Goal: Information Seeking & Learning: Learn about a topic

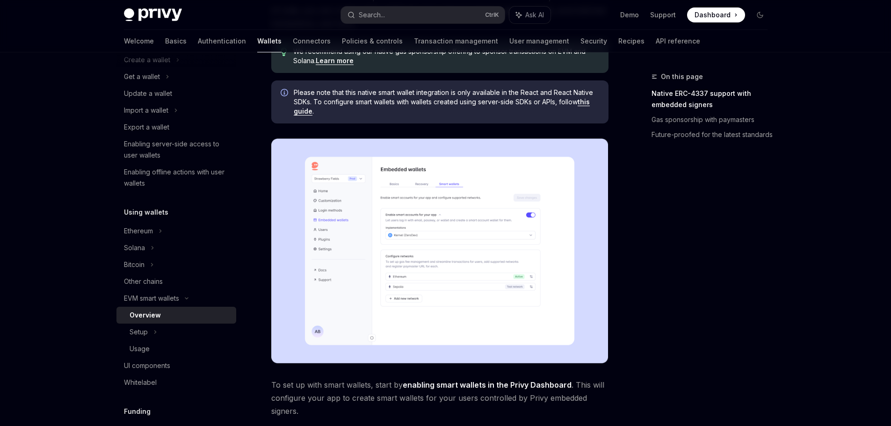
scroll to position [94, 0]
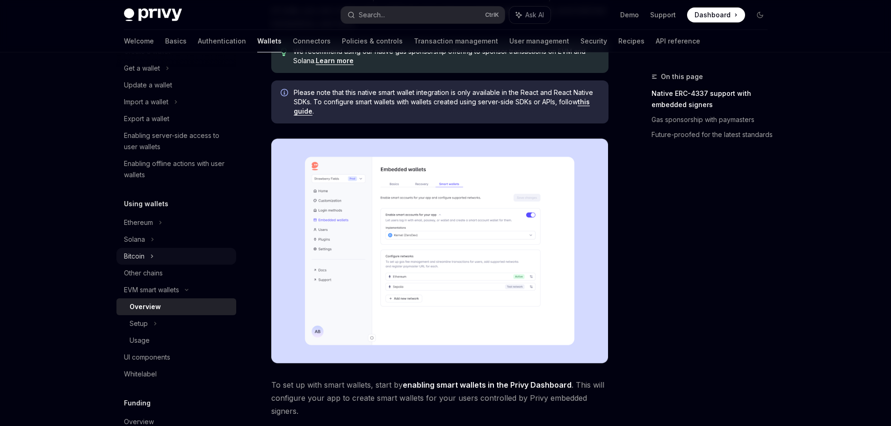
click at [168, 254] on div "Bitcoin" at bounding box center [177, 256] width 120 height 17
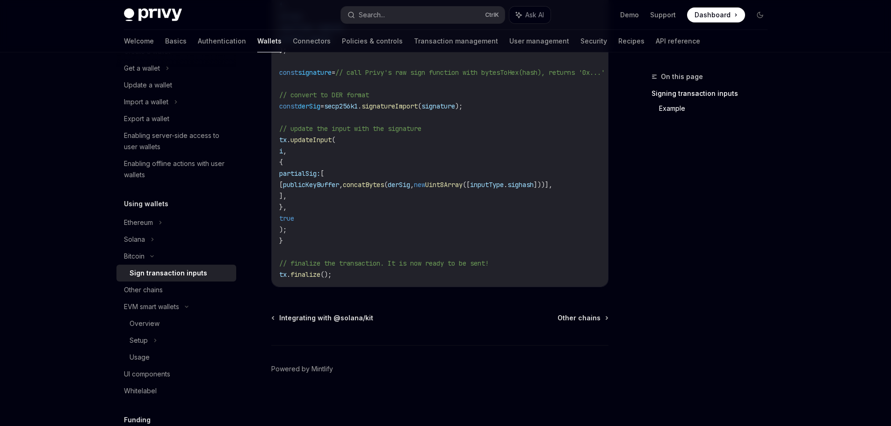
scroll to position [704, 0]
click at [139, 291] on div "Other chains" at bounding box center [143, 289] width 39 height 11
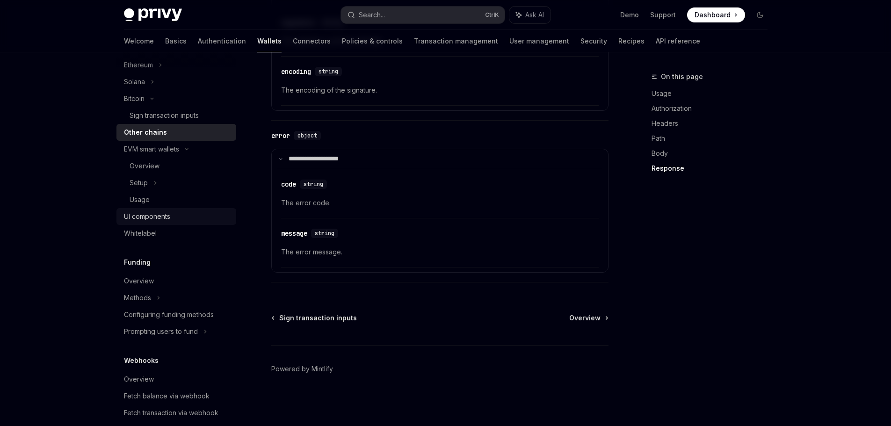
scroll to position [281, 0]
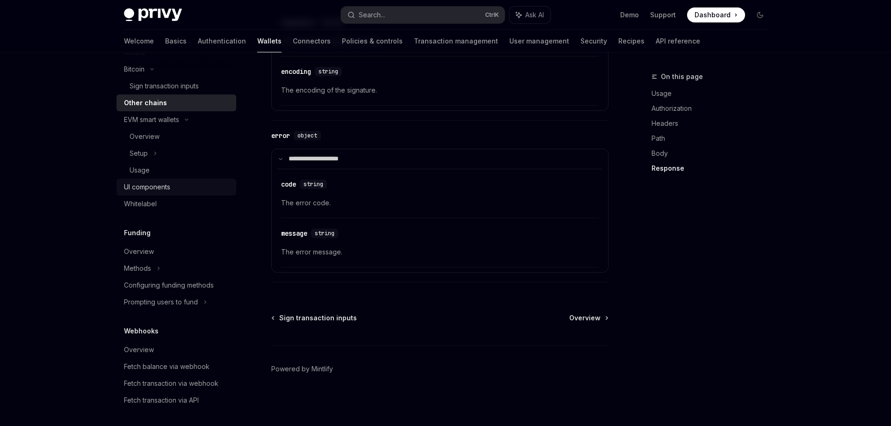
click at [170, 188] on div "UI components" at bounding box center [147, 187] width 46 height 11
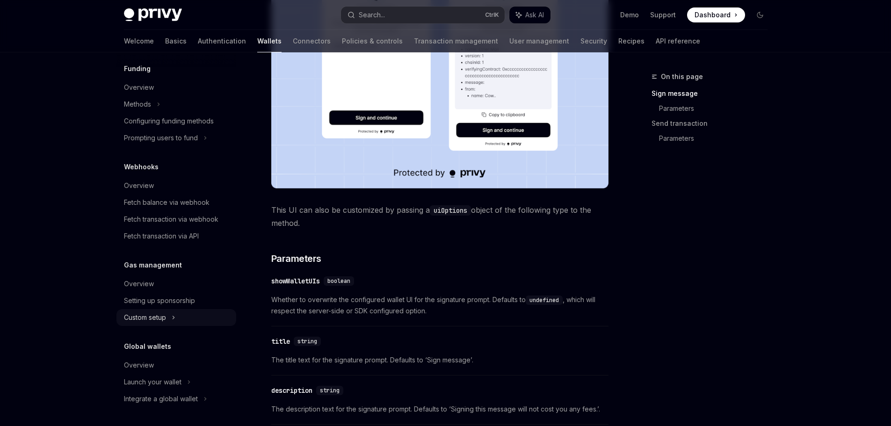
scroll to position [328, 0]
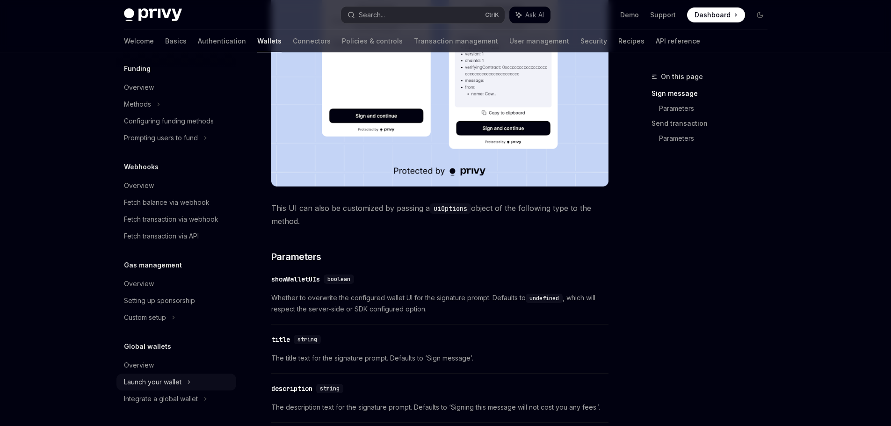
click at [195, 378] on div "Launch your wallet" at bounding box center [177, 382] width 120 height 17
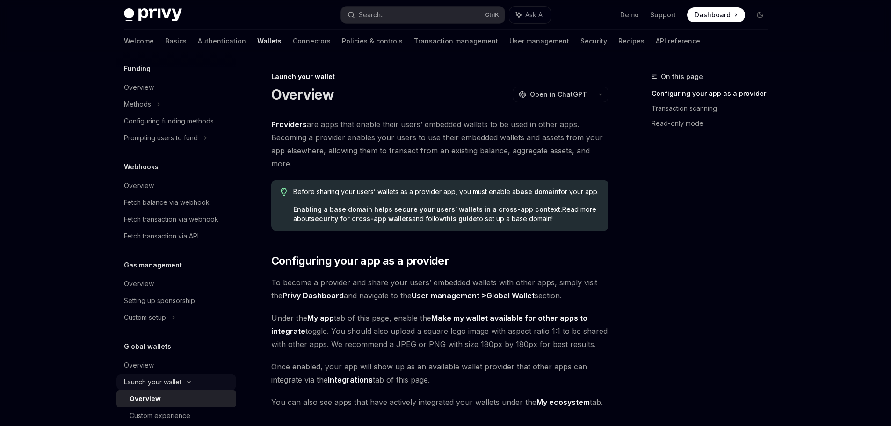
click at [195, 378] on div "Launch your wallet" at bounding box center [177, 382] width 120 height 17
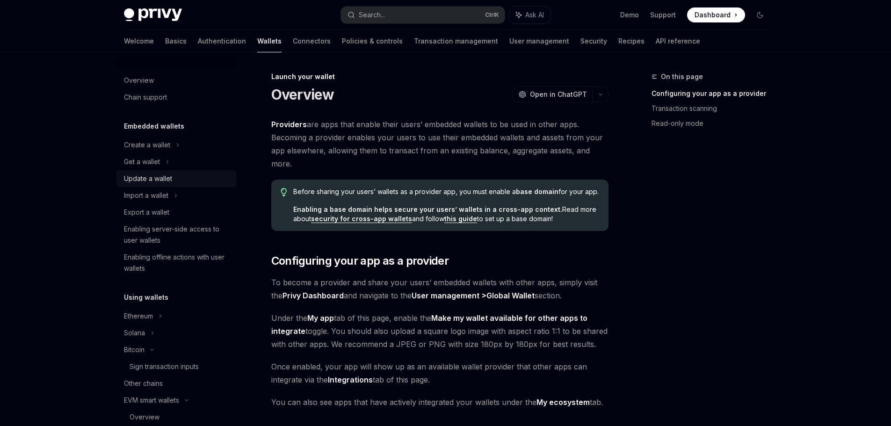
click at [157, 180] on div "Update a wallet" at bounding box center [148, 178] width 48 height 11
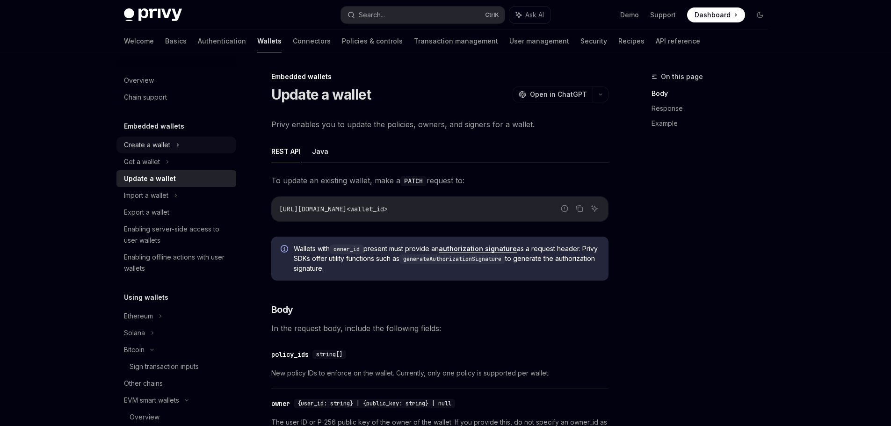
click at [142, 141] on div "Create a wallet" at bounding box center [147, 144] width 46 height 11
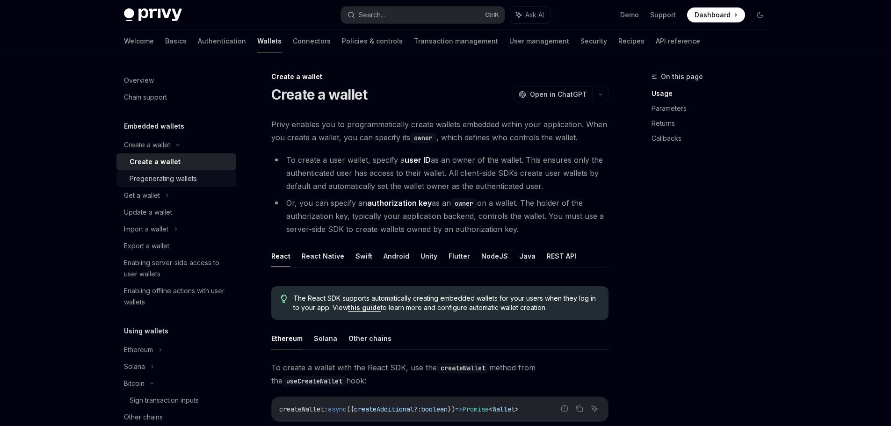
click at [168, 177] on div "Pregenerating wallets" at bounding box center [163, 178] width 67 height 11
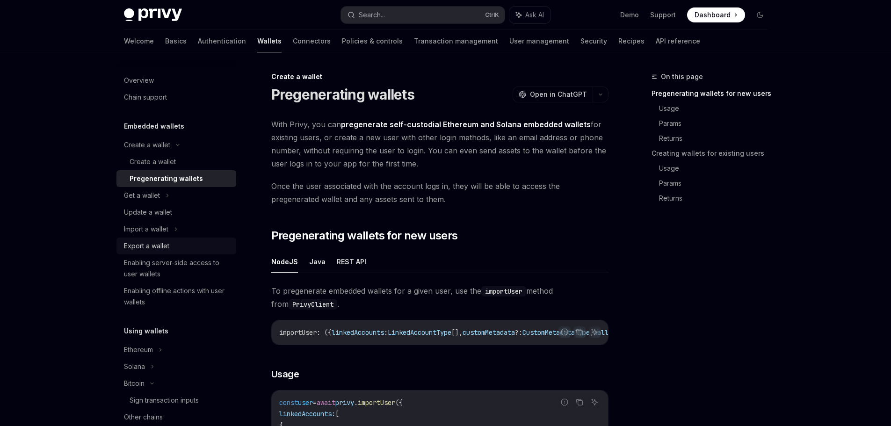
click at [172, 254] on link "Export a wallet" at bounding box center [177, 246] width 120 height 17
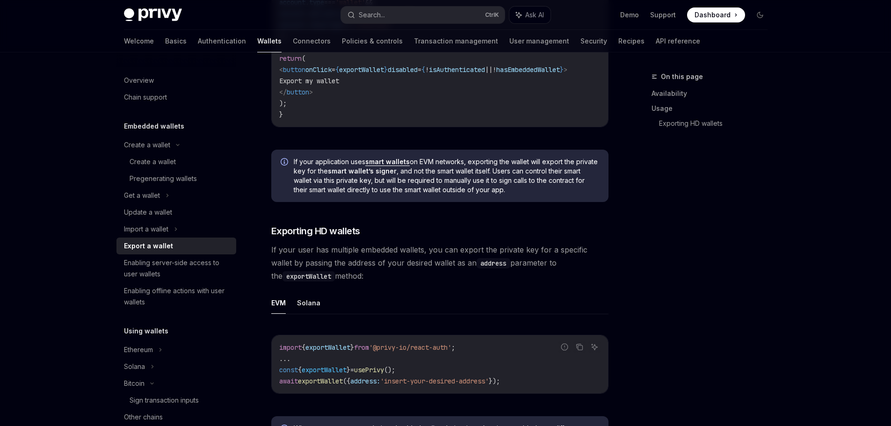
scroll to position [932, 0]
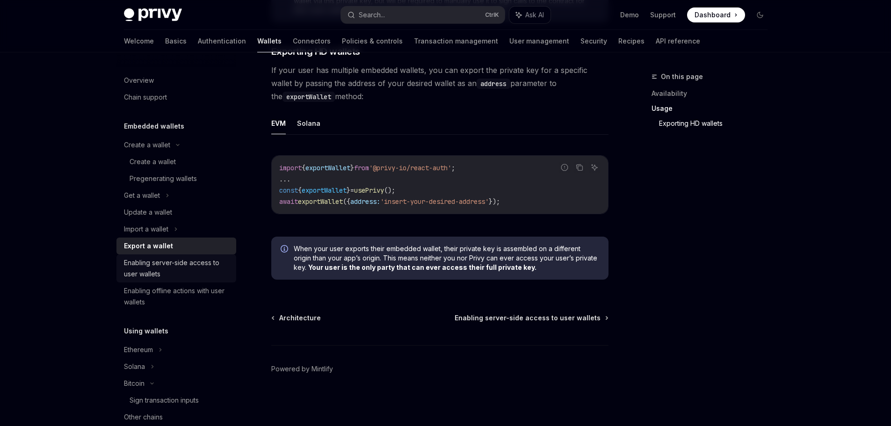
click at [144, 268] on div "Enabling server-side access to user wallets" at bounding box center [177, 268] width 107 height 22
type textarea "*"
